Goal: Check status: Check status

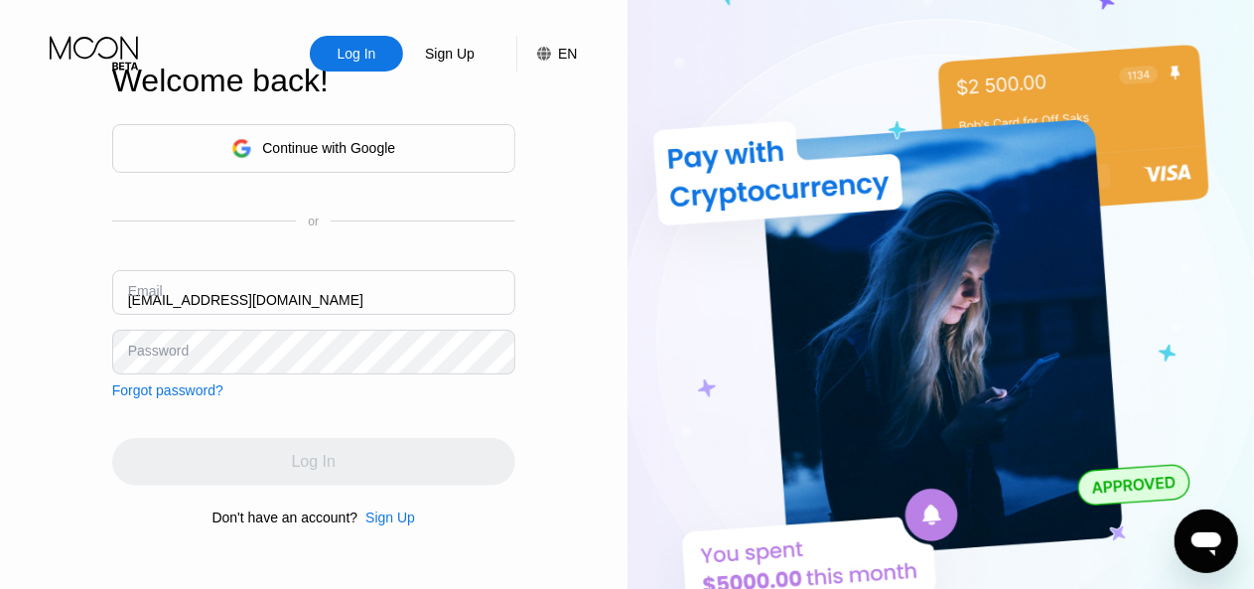
click at [315, 295] on input "[EMAIL_ADDRESS][DOMAIN_NAME]" at bounding box center [313, 292] width 403 height 45
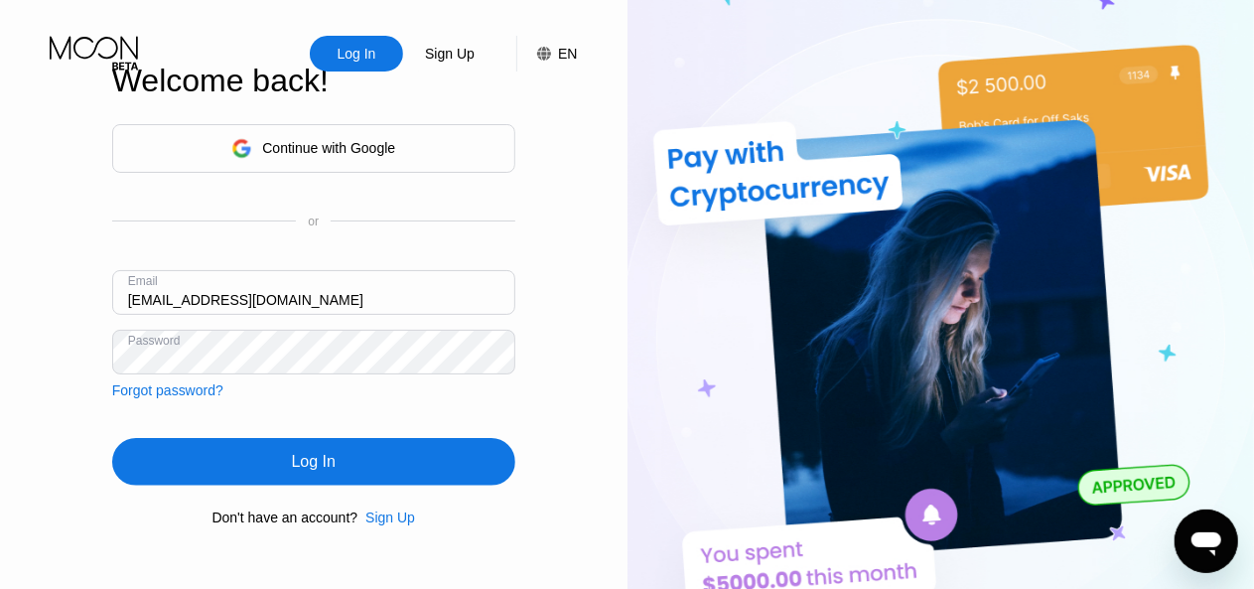
paste input "[EMAIL_ADDRESS][DOMAIN_NAME]"
type input "[EMAIL_ADDRESS][DOMAIN_NAME]"
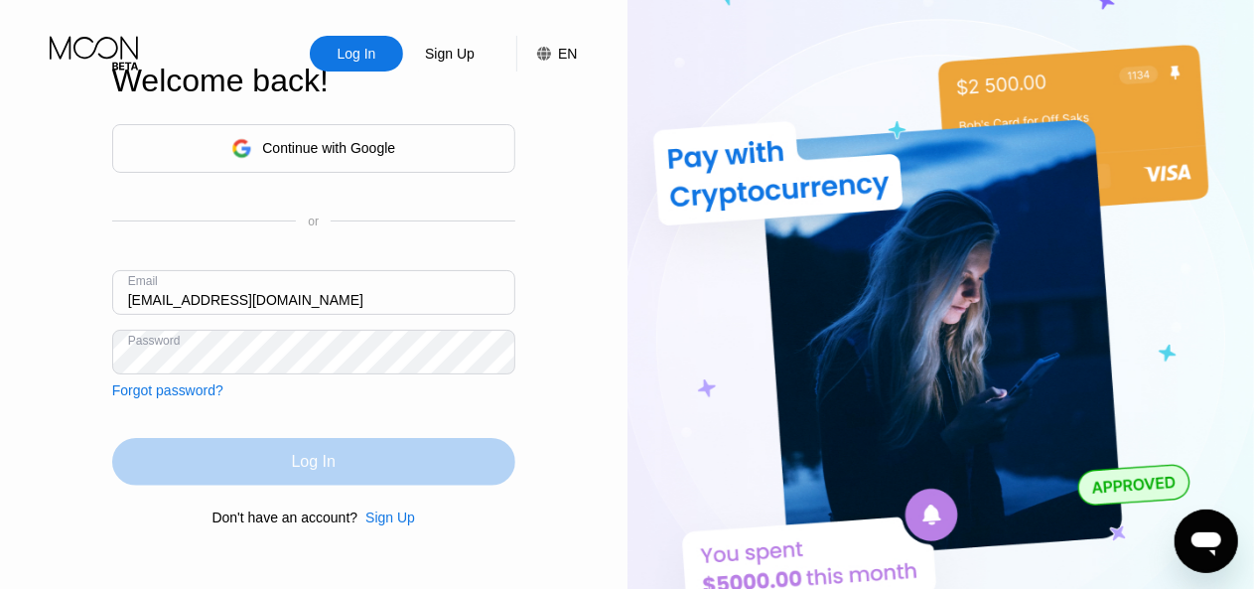
click at [369, 446] on div "Log In" at bounding box center [313, 462] width 403 height 48
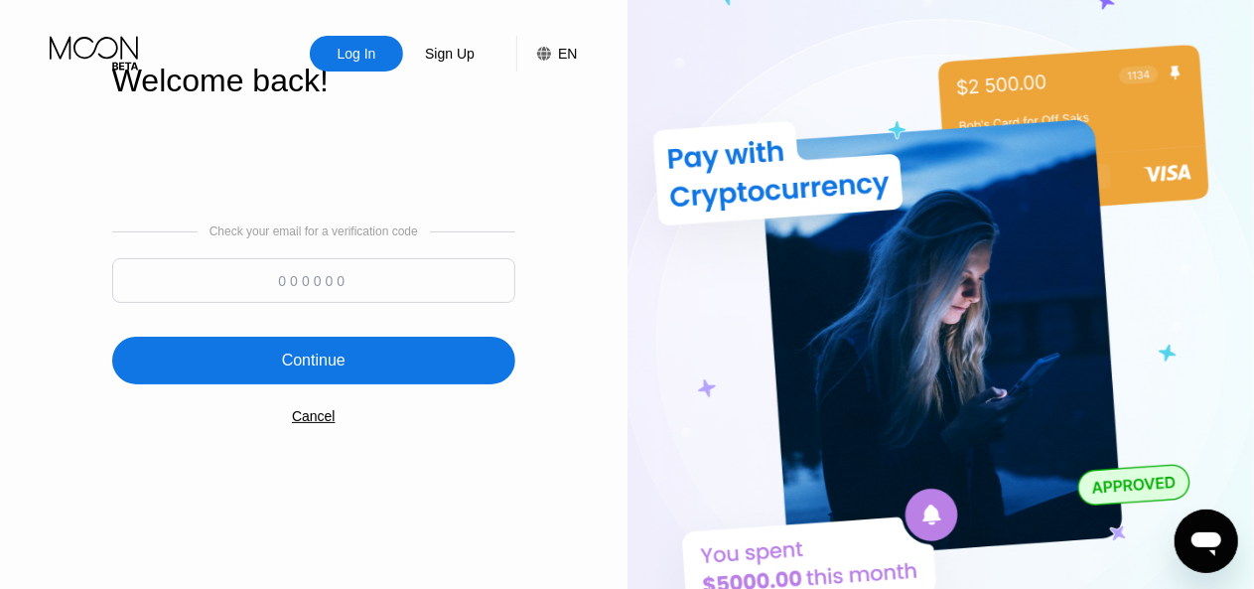
click at [341, 279] on input at bounding box center [313, 280] width 403 height 45
type input "287441"
click at [332, 357] on div "Continue" at bounding box center [314, 360] width 64 height 20
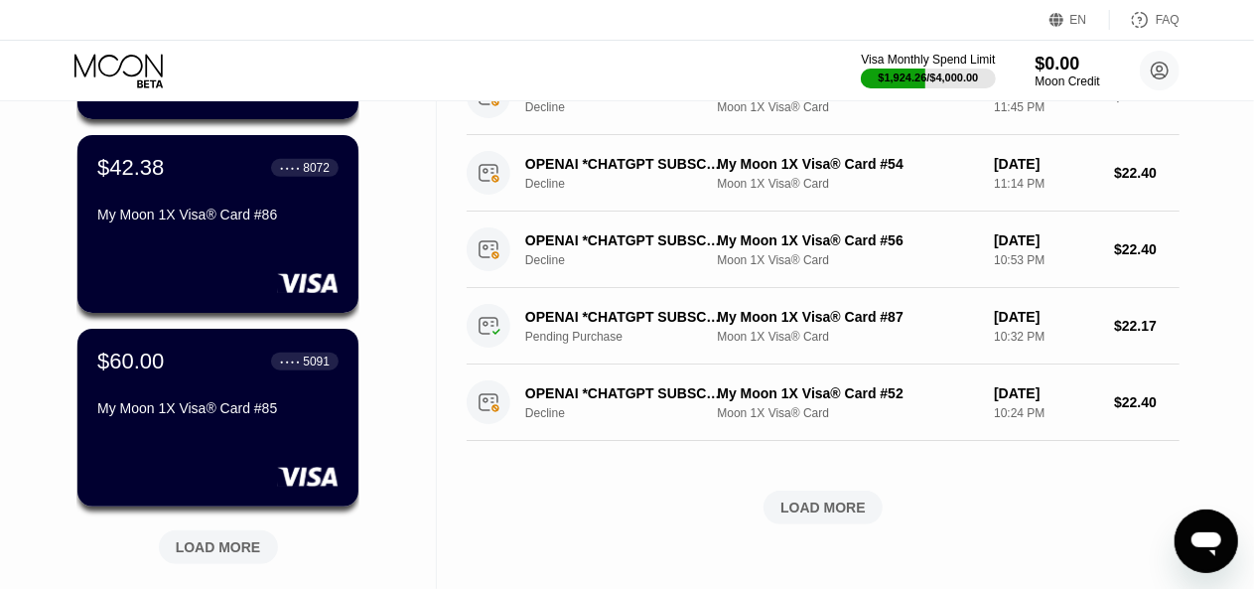
scroll to position [1024, 0]
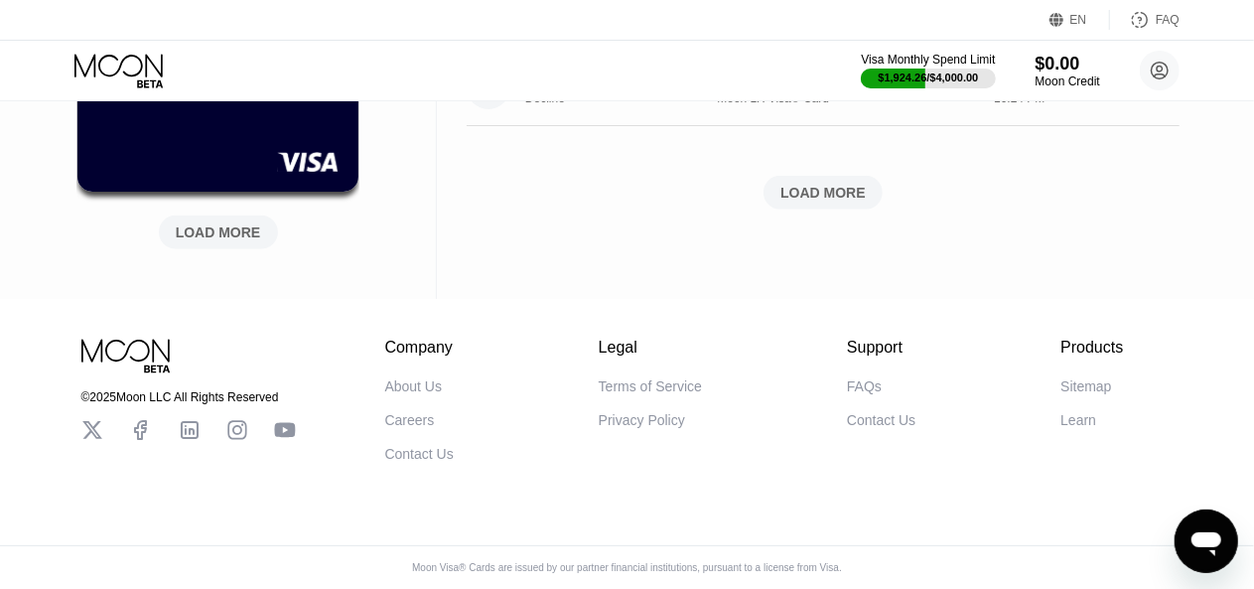
click at [193, 223] on div "LOAD MORE" at bounding box center [218, 232] width 85 height 18
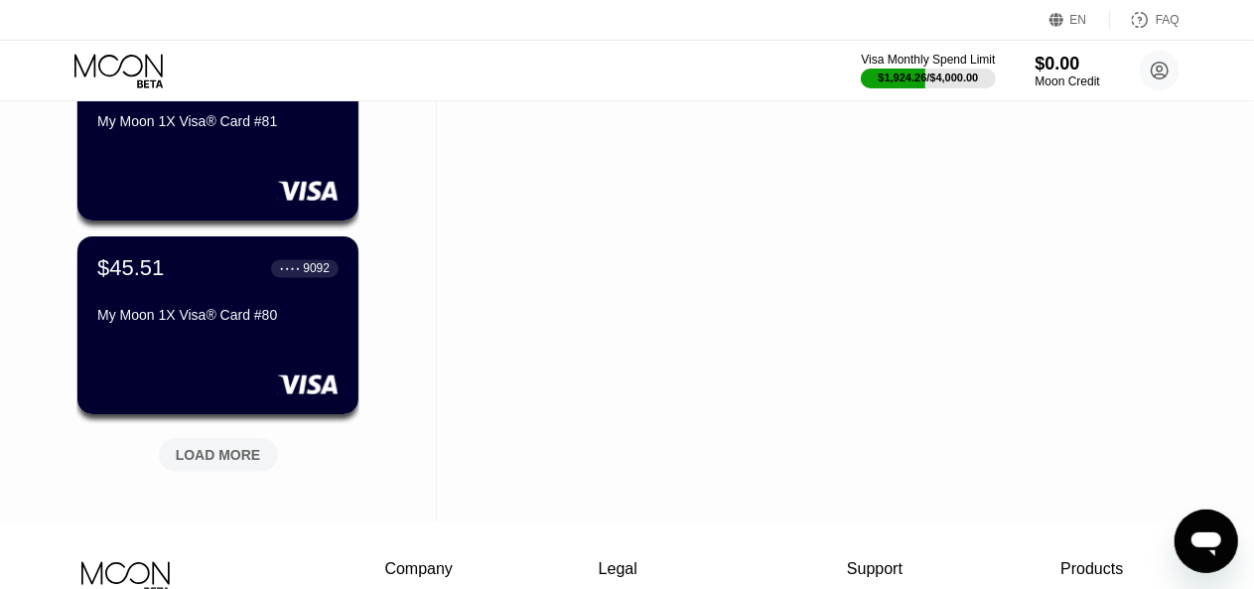
scroll to position [1787, 0]
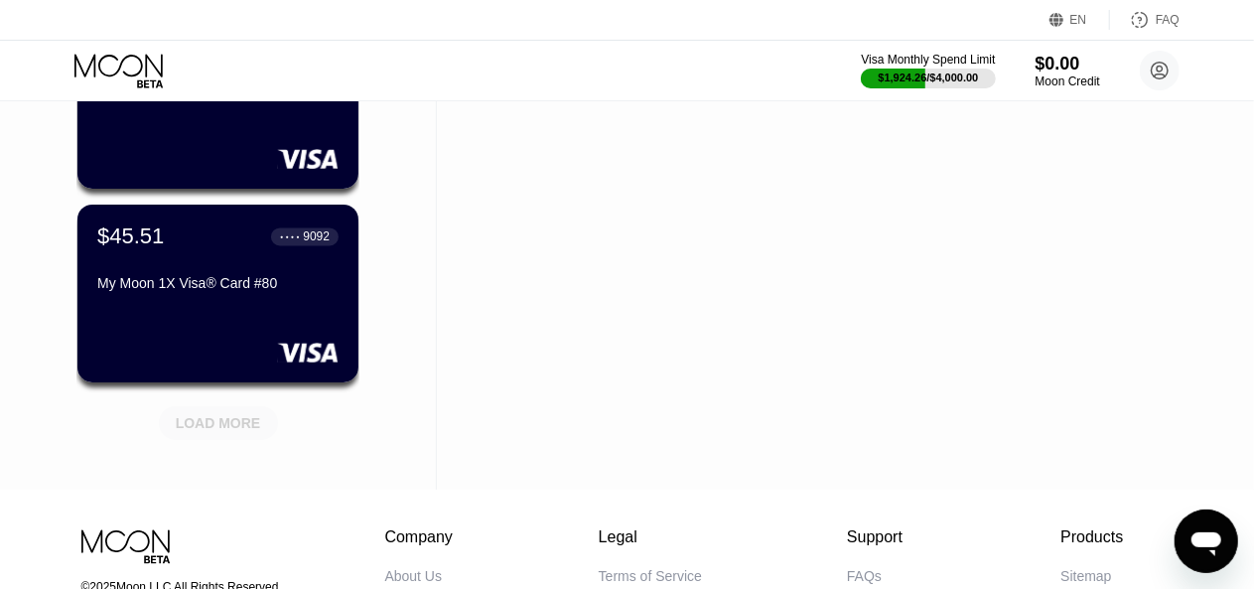
click at [240, 424] on div "LOAD MORE" at bounding box center [218, 423] width 85 height 18
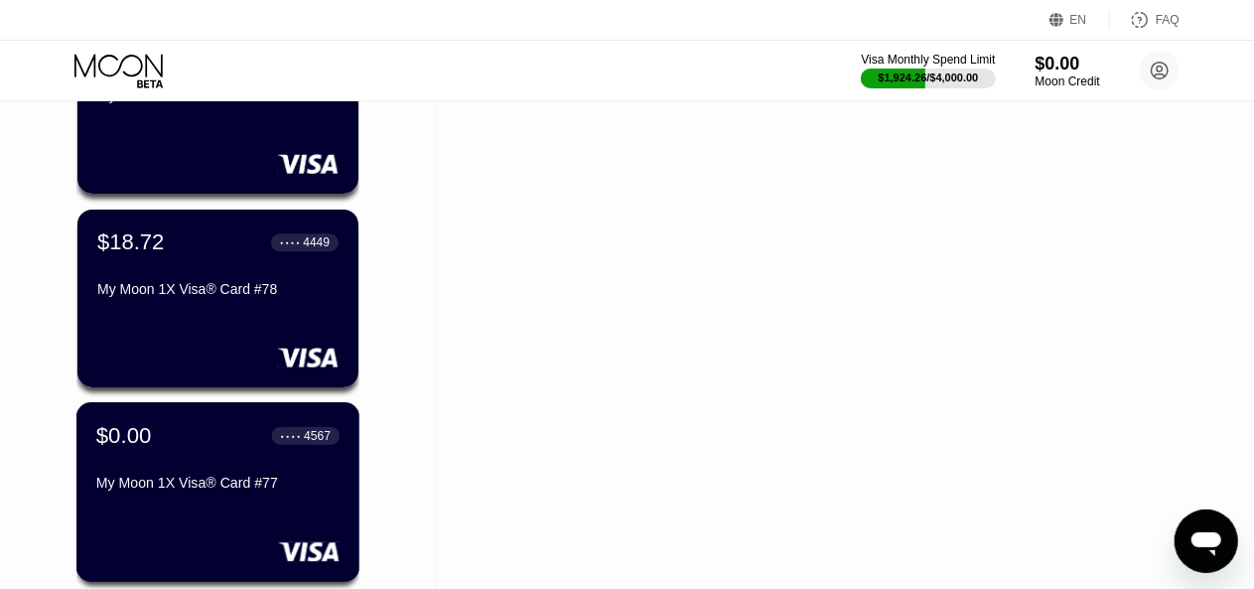
scroll to position [2283, 0]
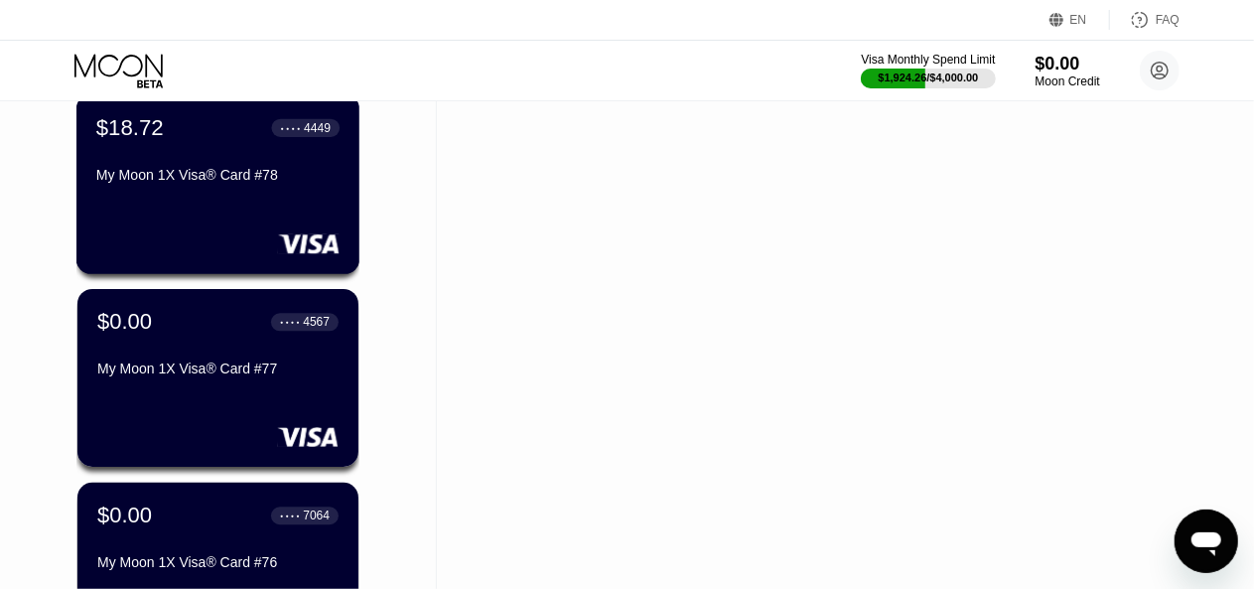
click at [169, 172] on div "My Moon 1X Visa® Card #78" at bounding box center [217, 175] width 243 height 16
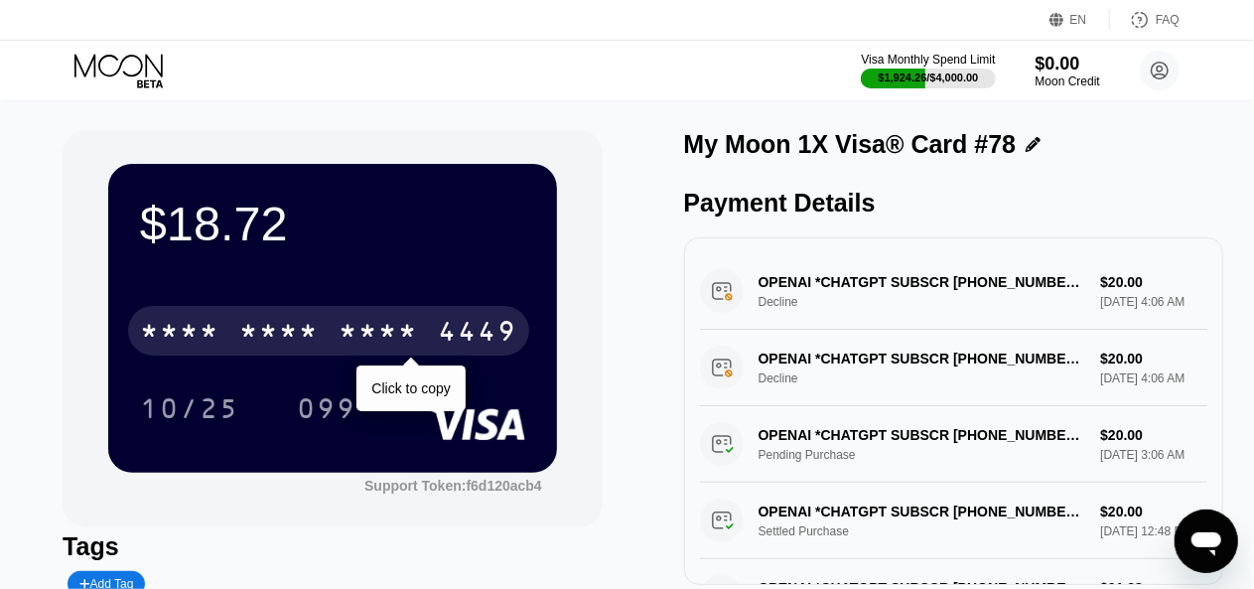
click at [319, 323] on div "* * * *" at bounding box center [278, 334] width 79 height 32
click at [412, 329] on div "2621" at bounding box center [377, 334] width 79 height 32
